Goal: Task Accomplishment & Management: Complete application form

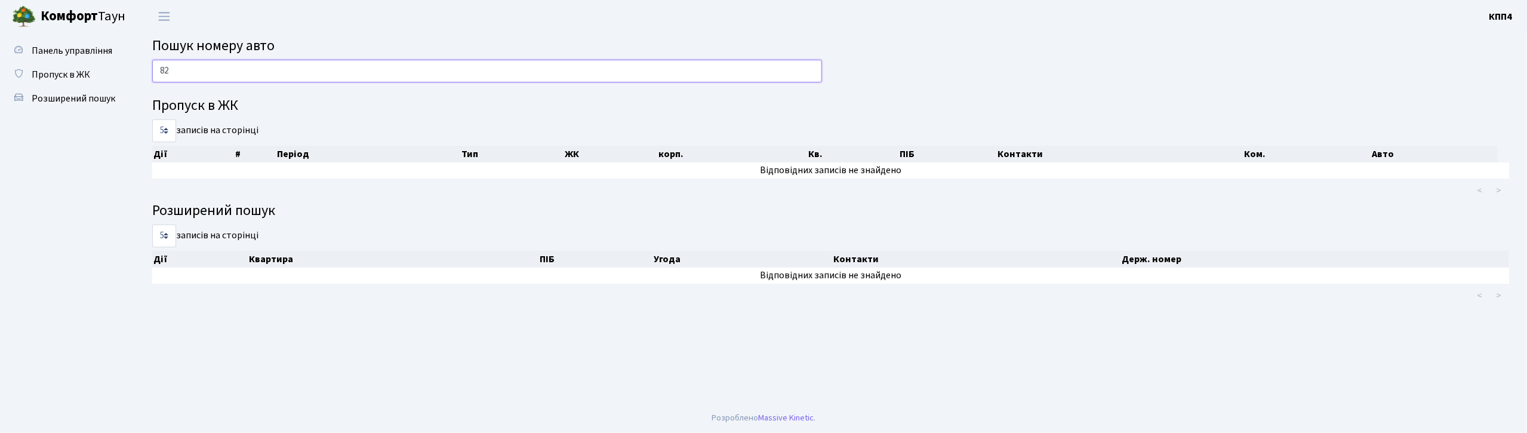
type input "8"
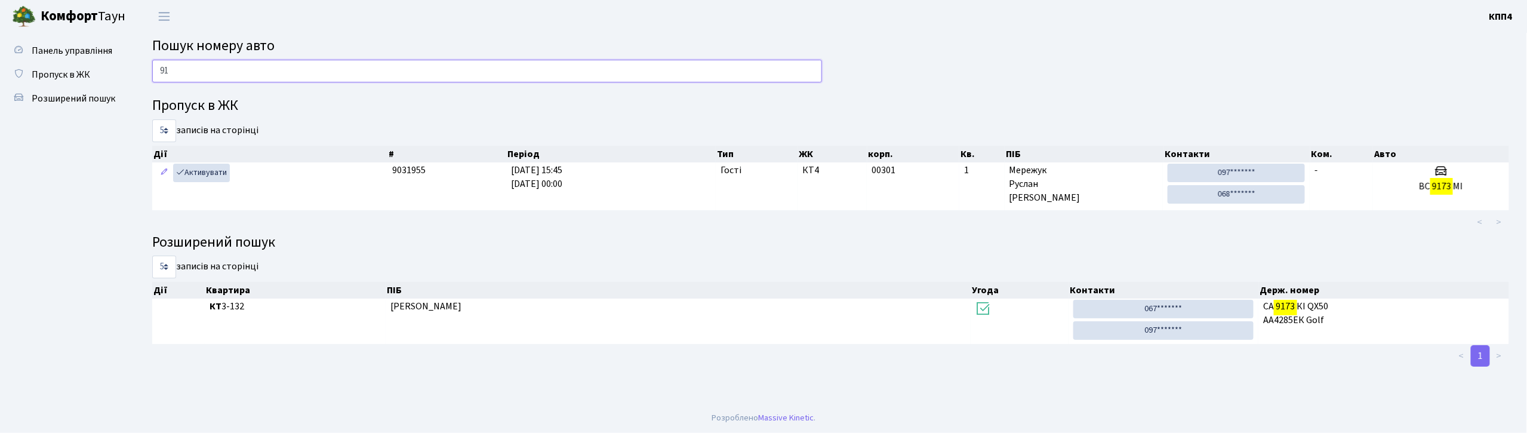
type input "9"
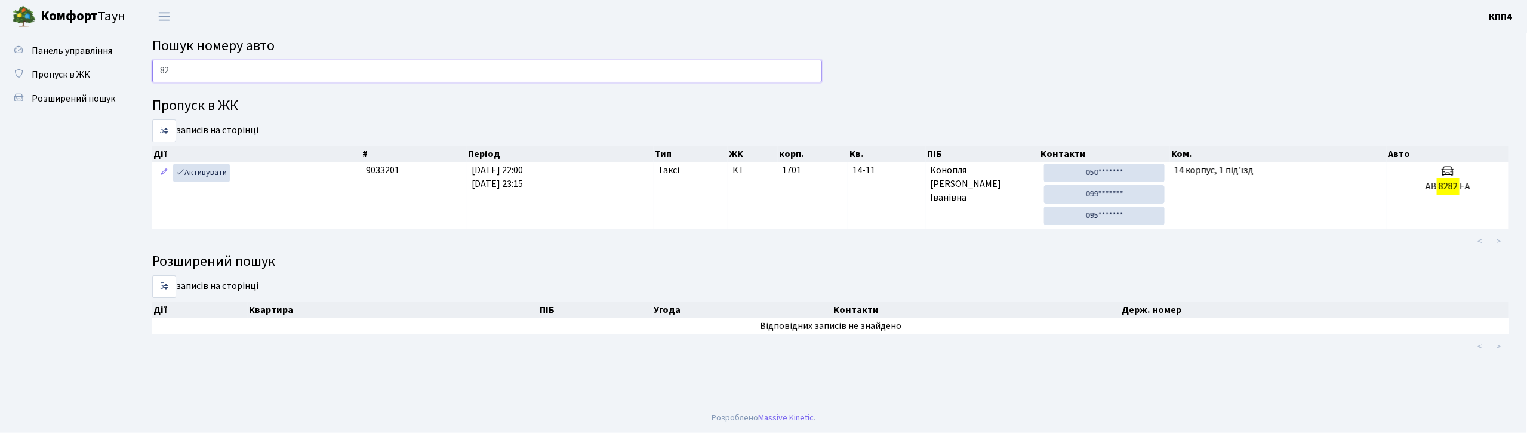
type input "8"
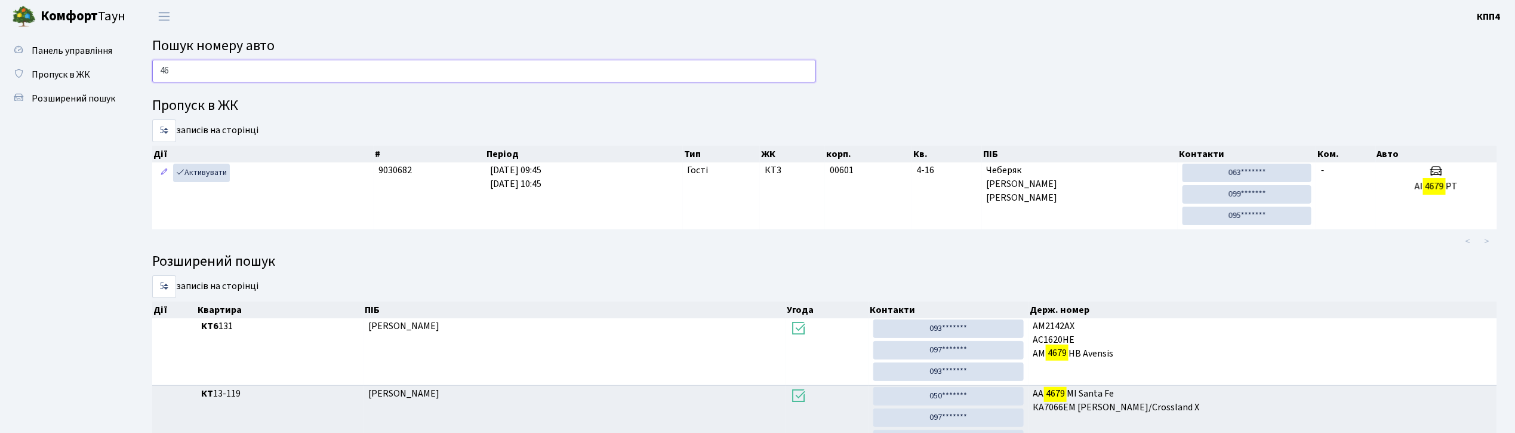
type input "4"
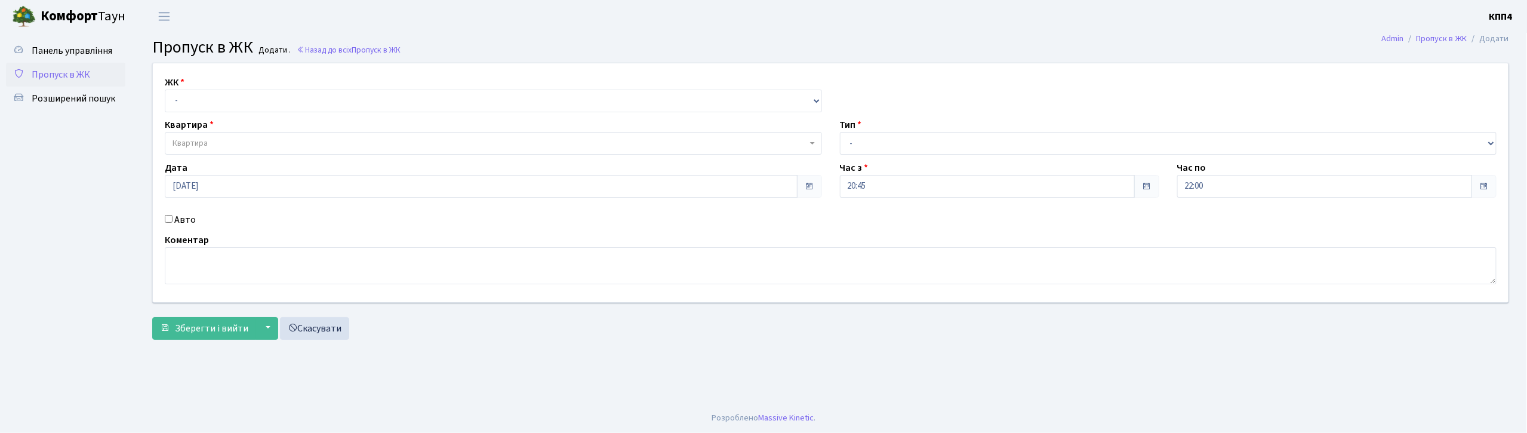
click at [171, 218] on input "Авто" at bounding box center [169, 219] width 8 height 8
checkbox input "true"
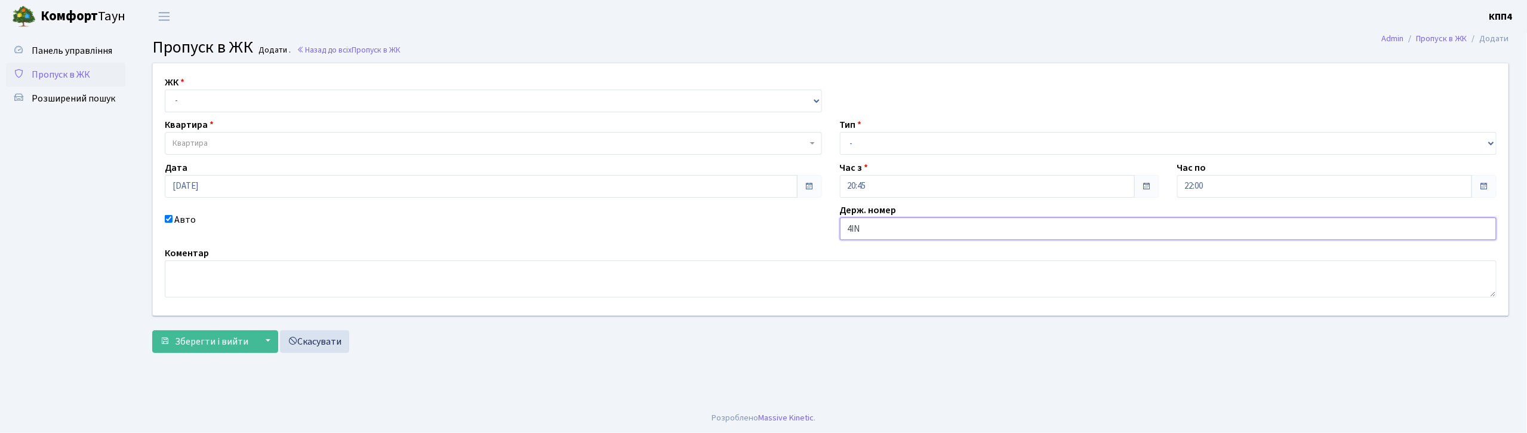
type input "4INDOO"
click at [191, 96] on select "- КТ, вул. Регенераторна, 4 КТ2, просп. Соборності, 17 КТ3, вул. Березнева, 16 …" at bounding box center [493, 101] width 657 height 23
select select "271"
click at [165, 90] on select "- КТ, вул. Регенераторна, 4 КТ2, просп. Соборності, 17 КТ3, вул. Березнева, 16 …" at bounding box center [493, 101] width 657 height 23
select select
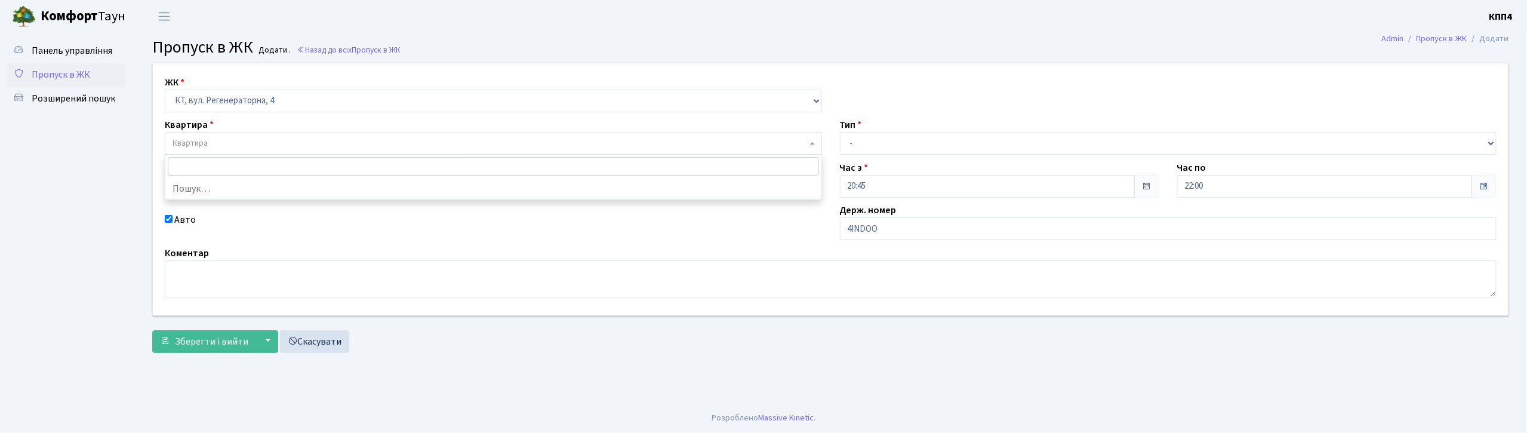
click at [203, 142] on span "Квартира" at bounding box center [190, 143] width 35 height 12
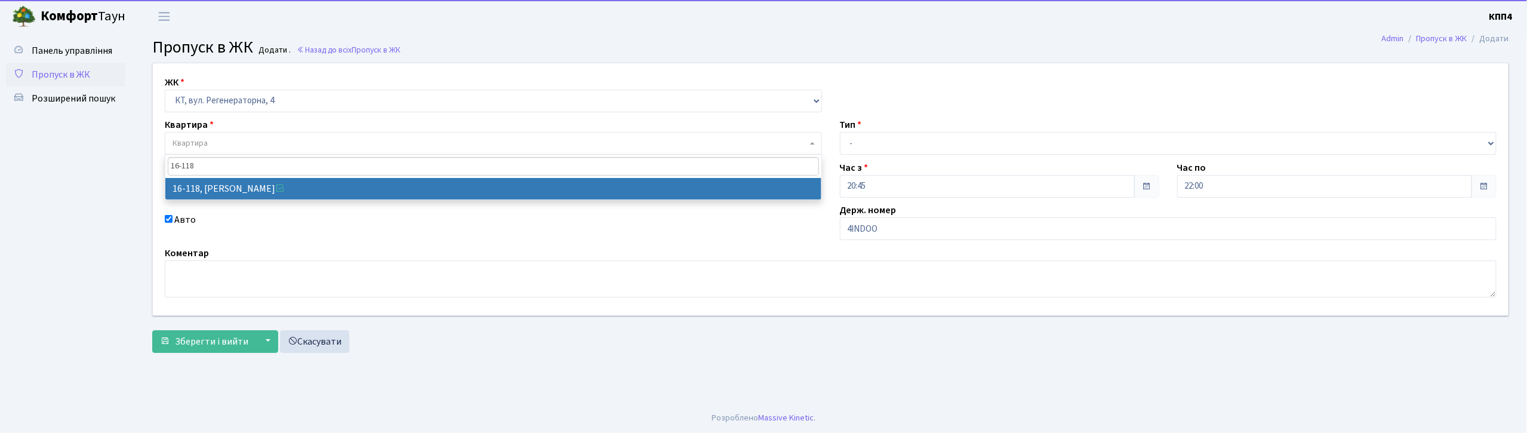
type input "16-118"
select select "8679"
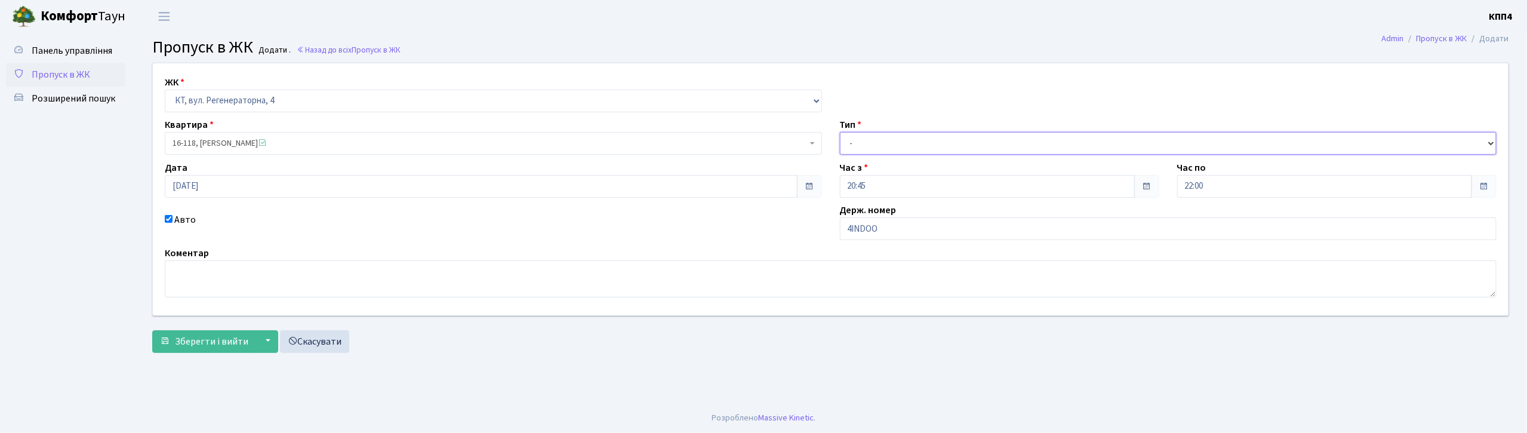
click at [854, 142] on select "- Доставка Таксі Гості Сервіс" at bounding box center [1168, 143] width 657 height 23
select select "3"
click at [840, 132] on select "- Доставка Таксі Гості Сервіс" at bounding box center [1168, 143] width 657 height 23
click at [225, 345] on span "Зберегти і вийти" at bounding box center [211, 341] width 73 height 13
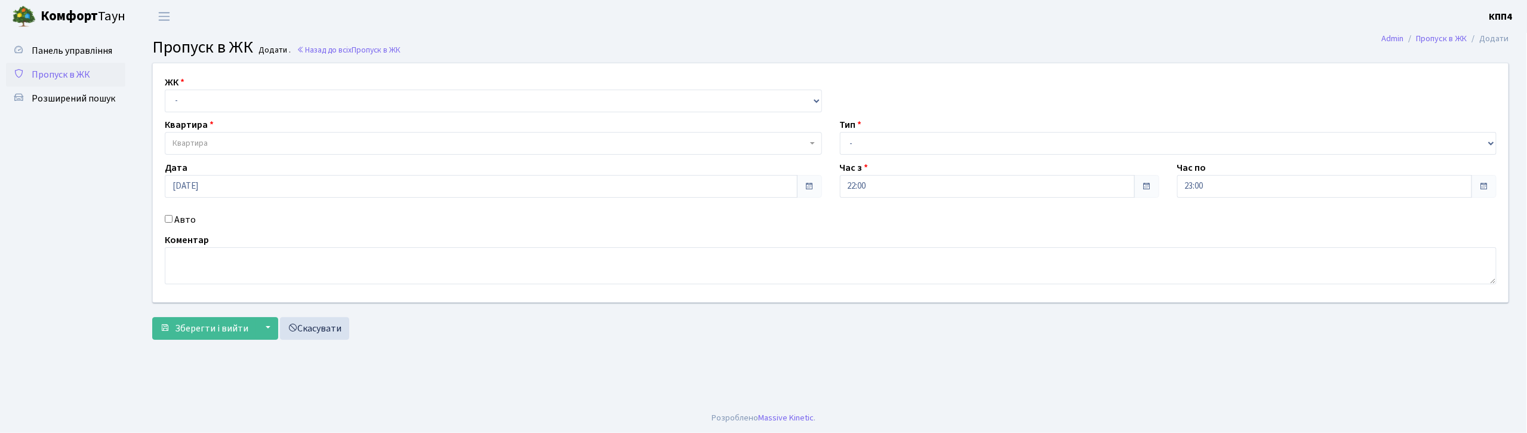
click at [167, 220] on input "Авто" at bounding box center [169, 219] width 8 height 8
checkbox input "true"
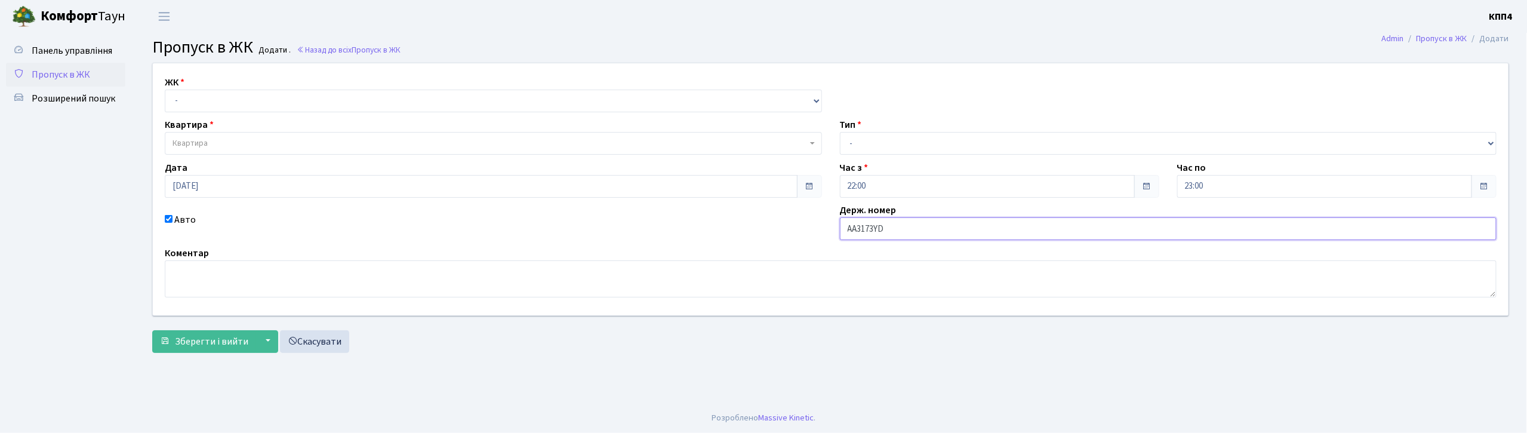
type input "АА3173YD"
drag, startPoint x: 187, startPoint y: 96, endPoint x: 189, endPoint y: 110, distance: 15.0
click at [187, 96] on select "- КТ, вул. Регенераторна, 4 КТ2, просп. Соборності, 17 КТ3, вул. Березнева, 16 …" at bounding box center [493, 101] width 657 height 23
select select "271"
click at [165, 90] on select "- КТ, вул. Регенераторна, 4 КТ2, просп. Соборності, 17 КТ3, вул. Березнева, 16 …" at bounding box center [493, 101] width 657 height 23
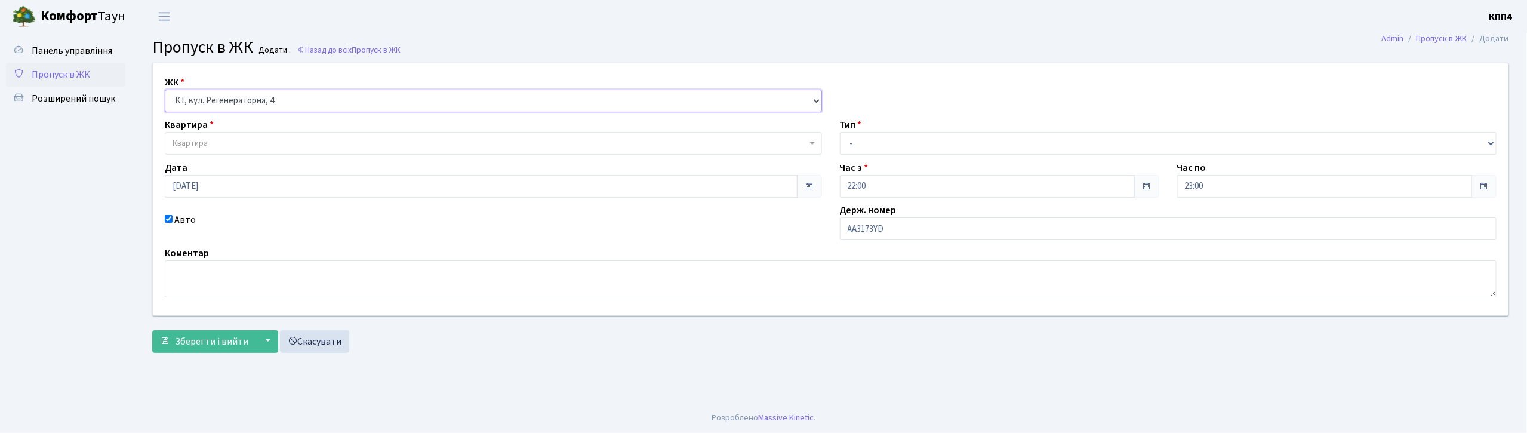
select select
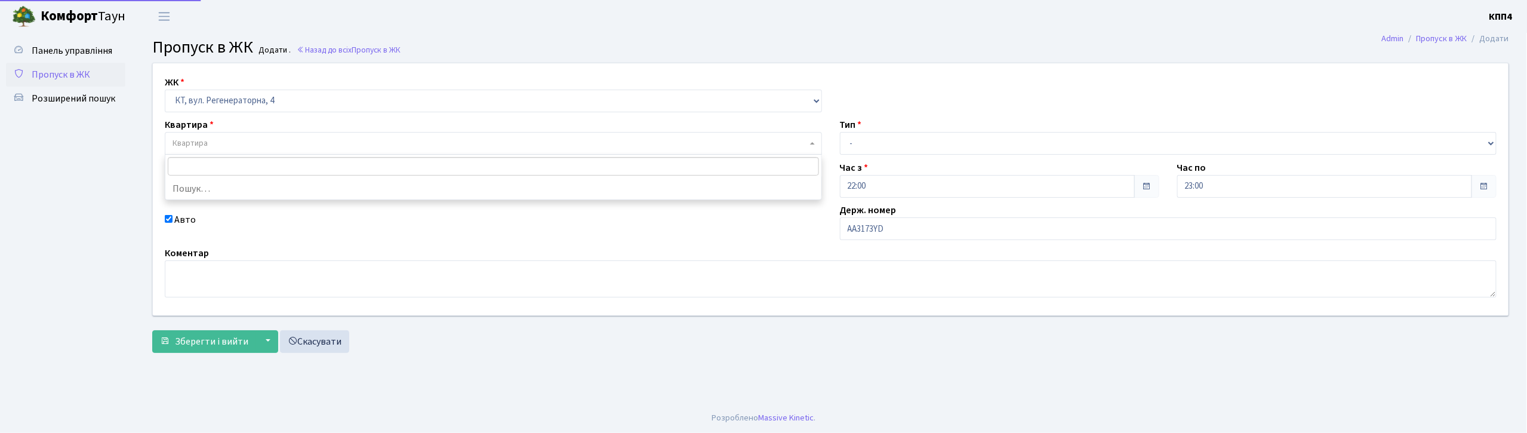
click at [201, 140] on span "Квартира" at bounding box center [190, 143] width 35 height 12
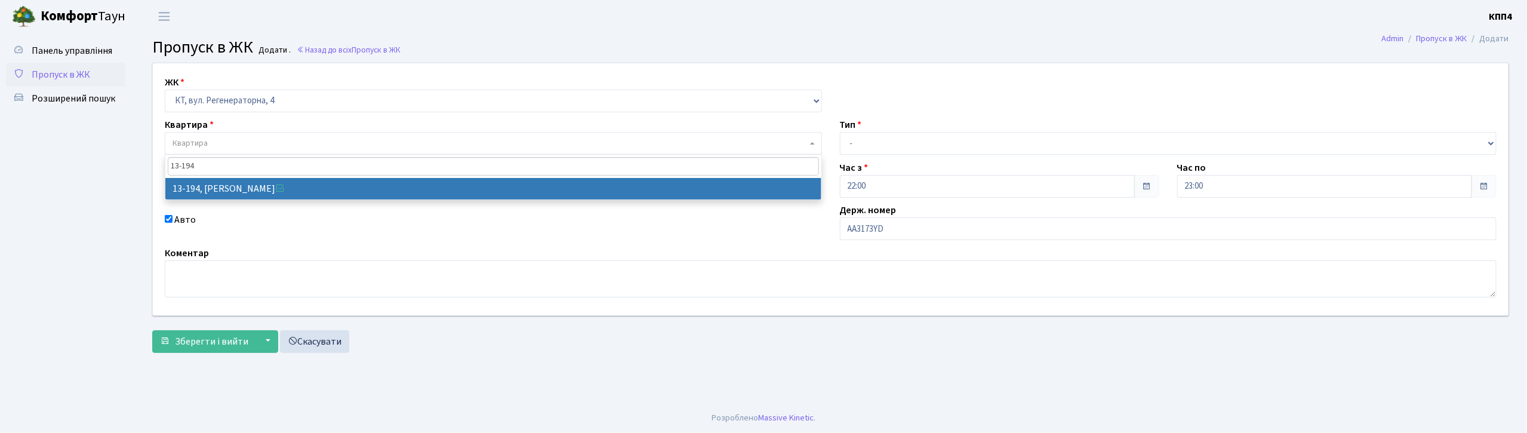
type input "13-194"
select select "7840"
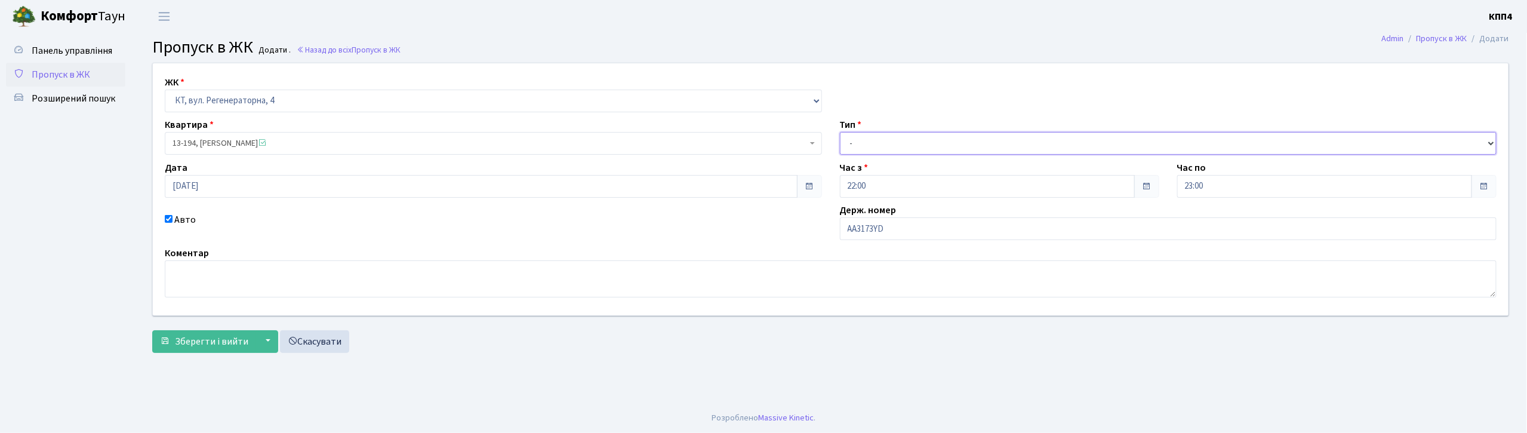
click at [880, 142] on select "- Доставка Таксі Гості Сервіс" at bounding box center [1168, 143] width 657 height 23
select select "2"
click at [840, 132] on select "- Доставка Таксі Гості Сервіс" at bounding box center [1168, 143] width 657 height 23
click at [211, 349] on button "Зберегти і вийти" at bounding box center [204, 341] width 104 height 23
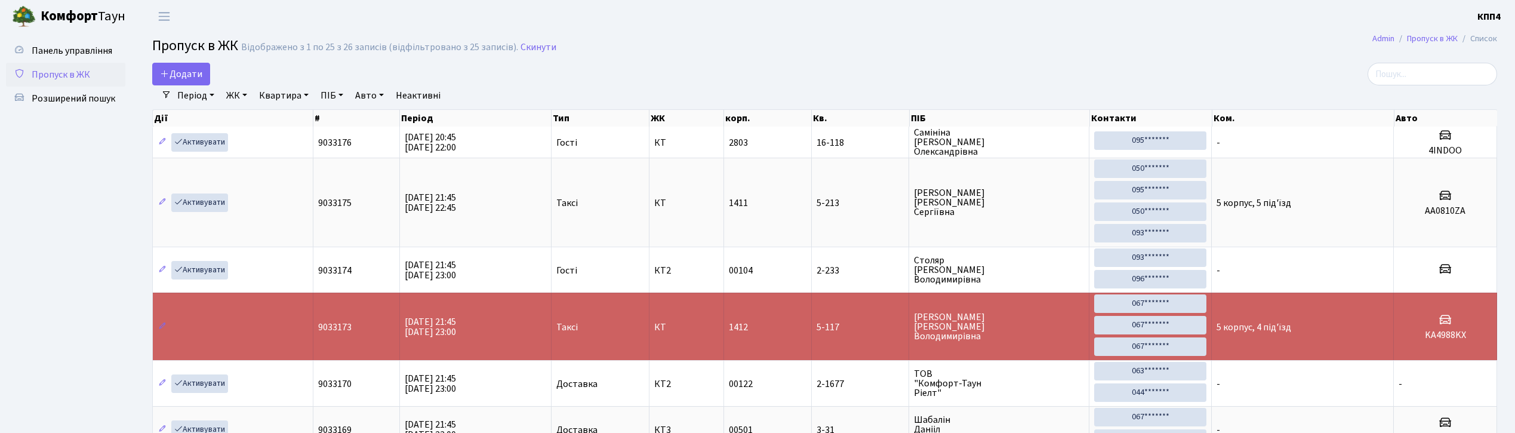
select select "25"
